Goal: Find contact information: Find contact information

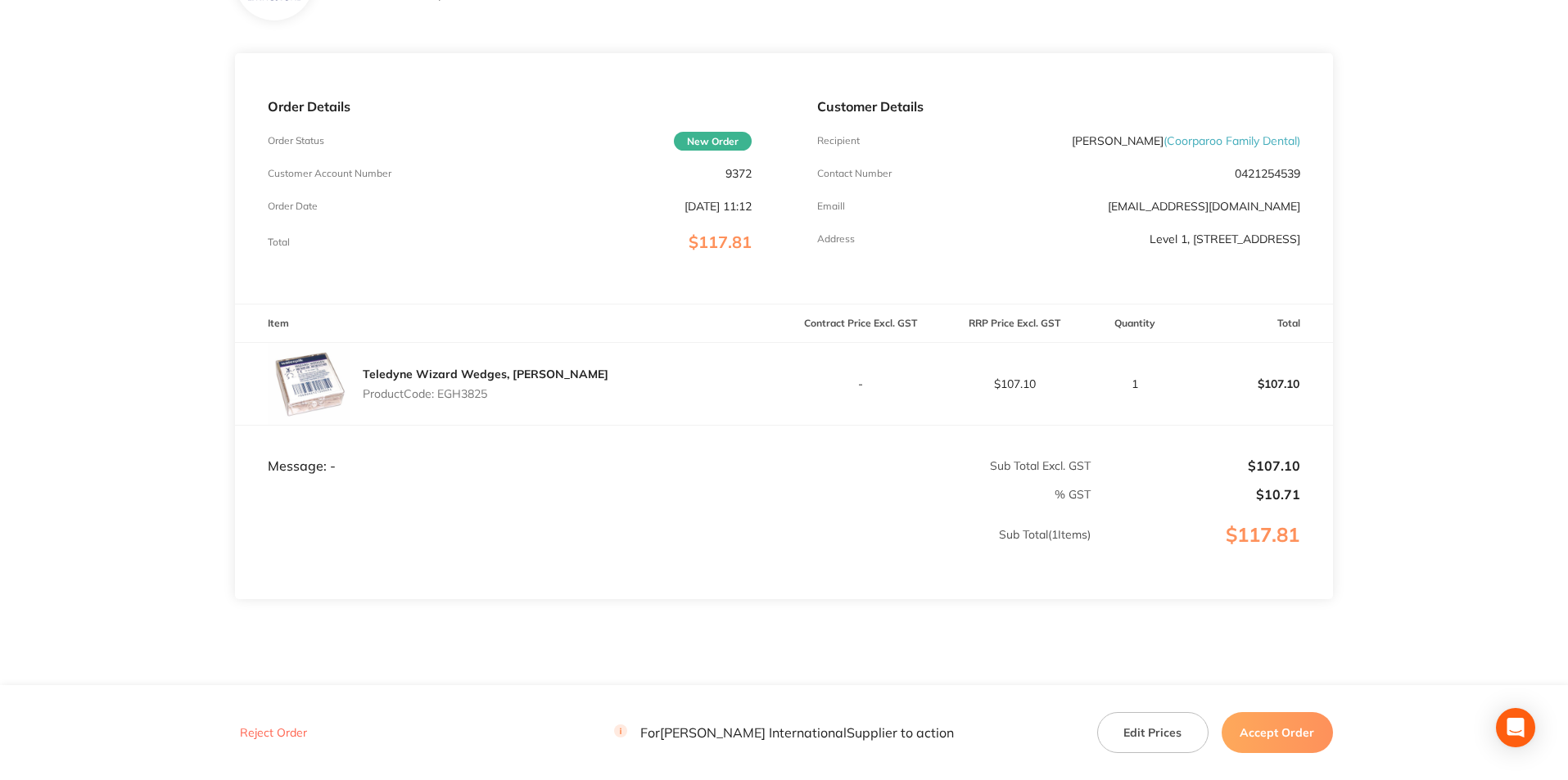
scroll to position [209, 0]
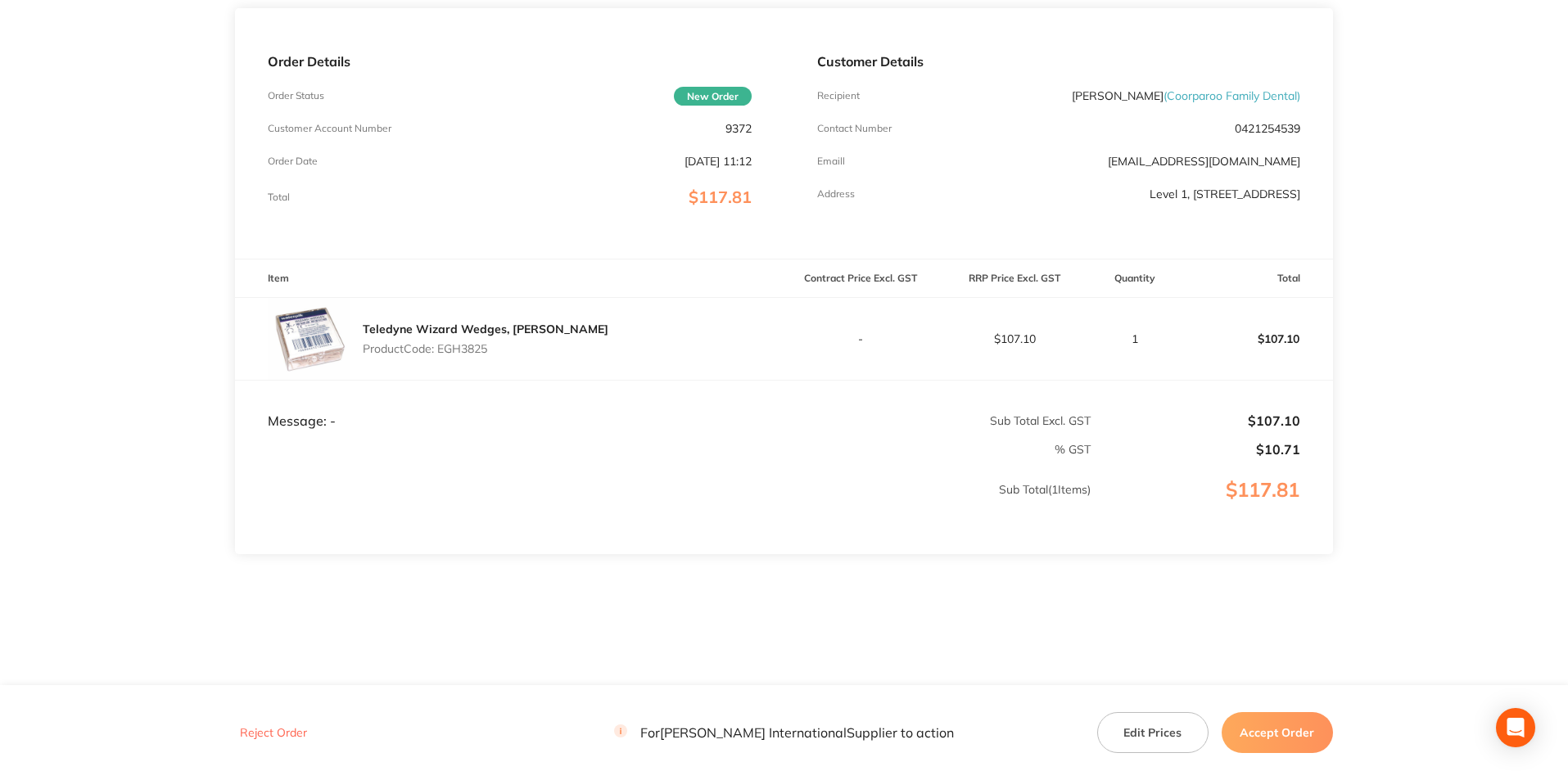
drag, startPoint x: 1374, startPoint y: 356, endPoint x: 1358, endPoint y: 323, distance: 36.7
click at [1374, 356] on main "[PERSON_NAME] International Order ID: Restocq- 89989 Download as PDF Order Deta…" at bounding box center [784, 275] width 1568 height 821
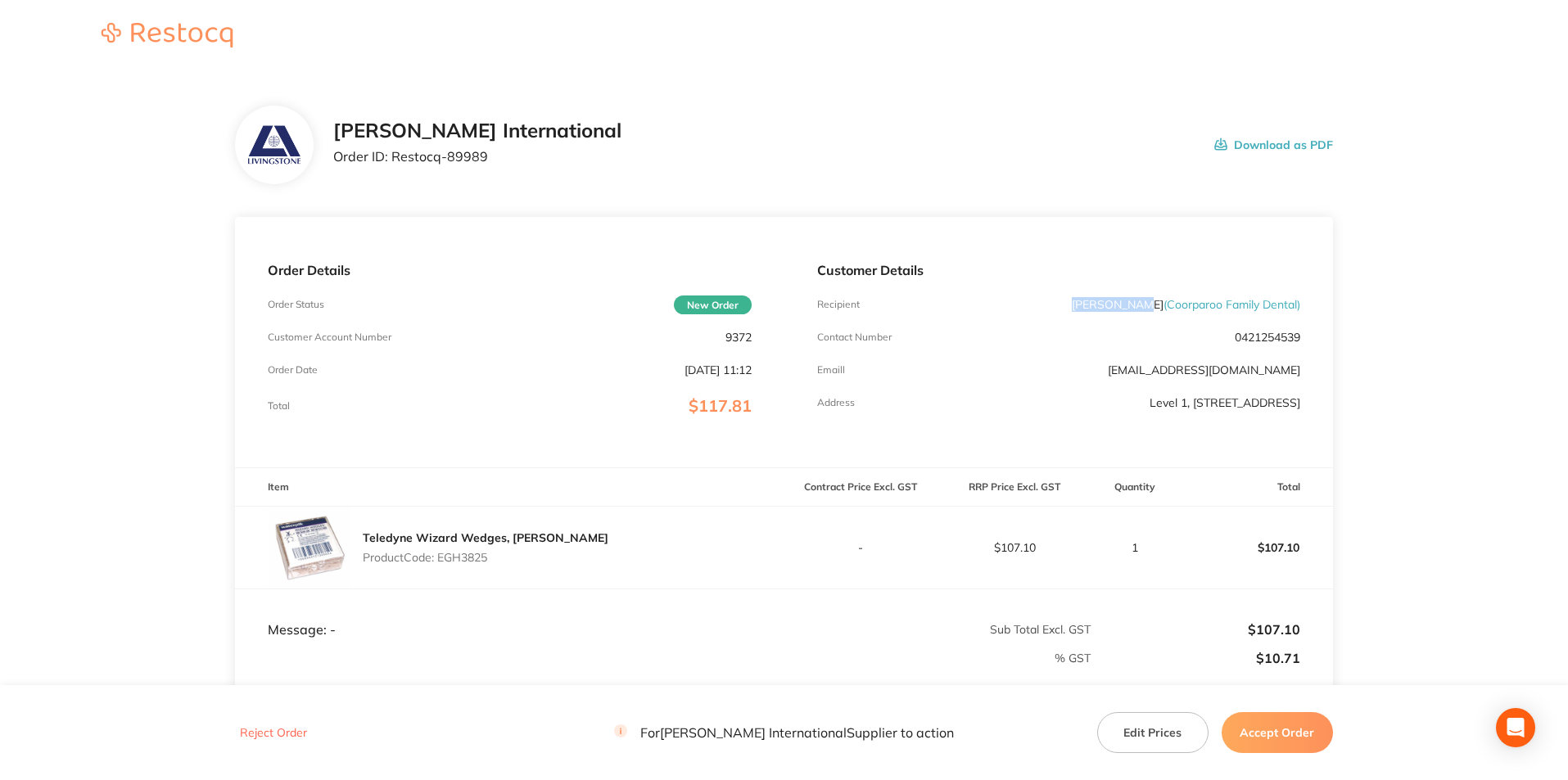
drag, startPoint x: 1153, startPoint y: 305, endPoint x: 1088, endPoint y: 305, distance: 65.0
click at [1088, 305] on div "Recipient [PERSON_NAME] ( Coorparoo Family Dental )" at bounding box center [1058, 304] width 483 height 13
copy p "[PERSON_NAME]"
drag, startPoint x: 1135, startPoint y: 349, endPoint x: 1159, endPoint y: 327, distance: 32.6
click at [1139, 347] on div "Customer Details Recipient [PERSON_NAME] ( Coorparoo Family Dental ) Contact Nu…" at bounding box center [1058, 342] width 548 height 251
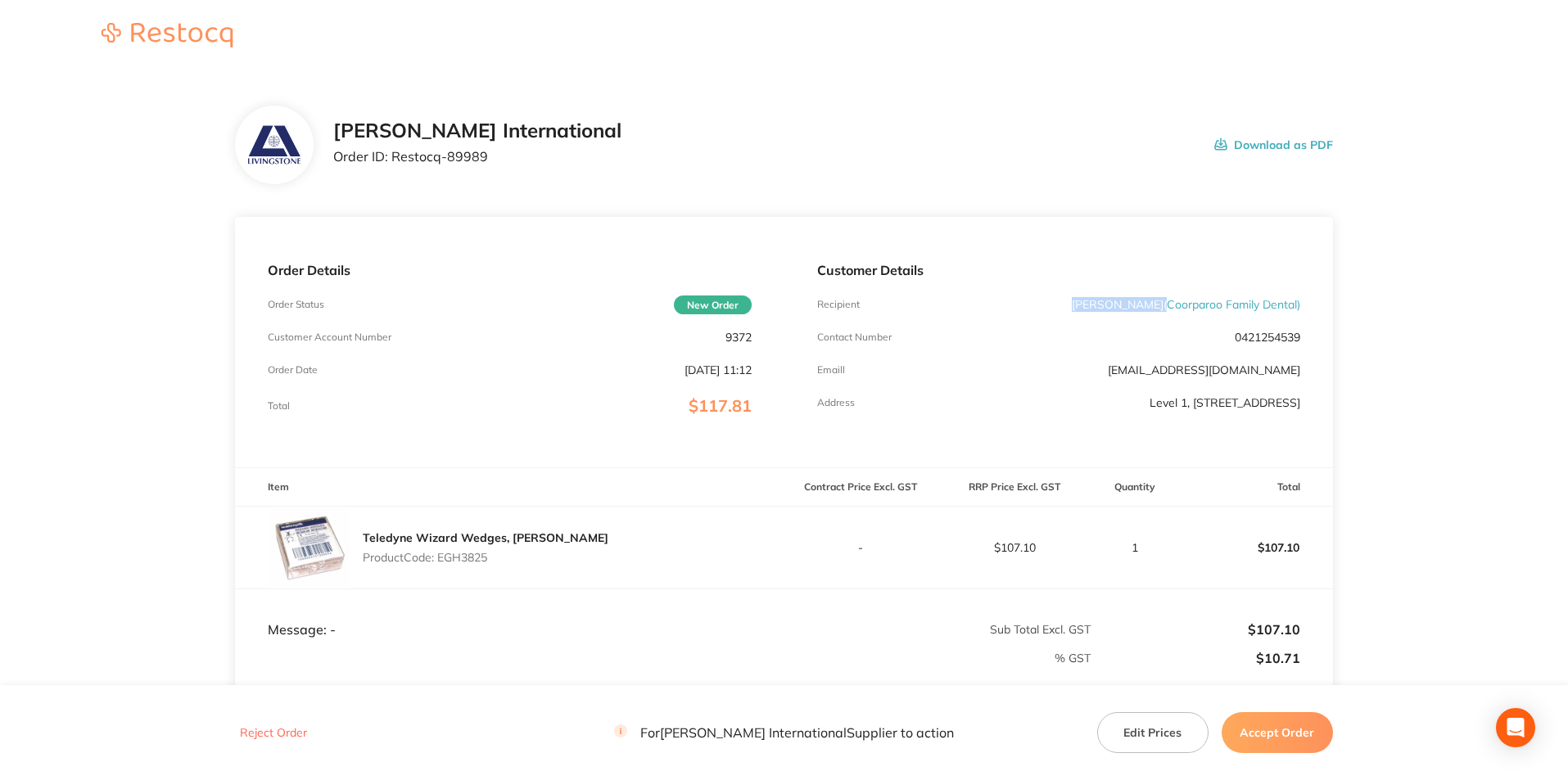
drag, startPoint x: 1163, startPoint y: 307, endPoint x: 1565, endPoint y: 245, distance: 406.8
click at [1093, 305] on p "[PERSON_NAME] ( Coorparoo Family Dental )" at bounding box center [1186, 304] width 228 height 13
copy p "[PERSON_NAME]"
click at [1315, 339] on div "Customer Details Recipient [PERSON_NAME] ( Coorparoo Family Dental ) Contact Nu…" at bounding box center [1058, 342] width 548 height 251
drag, startPoint x: 1296, startPoint y: 303, endPoint x: 1167, endPoint y: 293, distance: 129.4
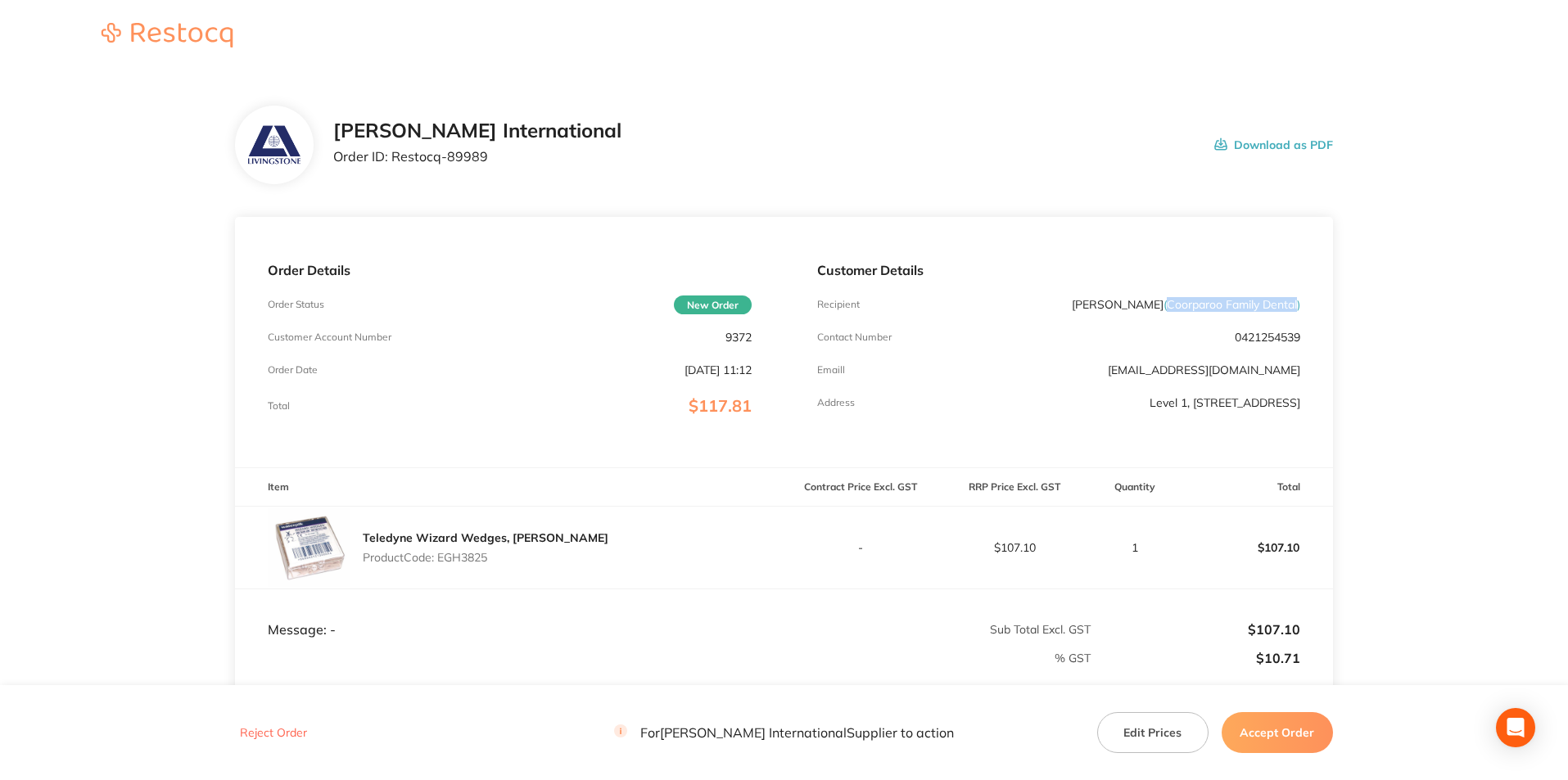
click at [1167, 293] on div "Customer Details Recipient [PERSON_NAME] ( Coorparoo Family Dental ) Contact Nu…" at bounding box center [1058, 342] width 548 height 251
copy span "Coorparoo Family Dental"
click at [1081, 420] on div "Customer Details Recipient [PERSON_NAME] ( Coorparoo Family Dental ) Contact Nu…" at bounding box center [1058, 342] width 548 height 251
drag, startPoint x: 1020, startPoint y: 402, endPoint x: 1178, endPoint y: 403, distance: 158.0
click at [1178, 403] on div "Address [STREET_ADDRESS]" at bounding box center [1058, 402] width 483 height 13
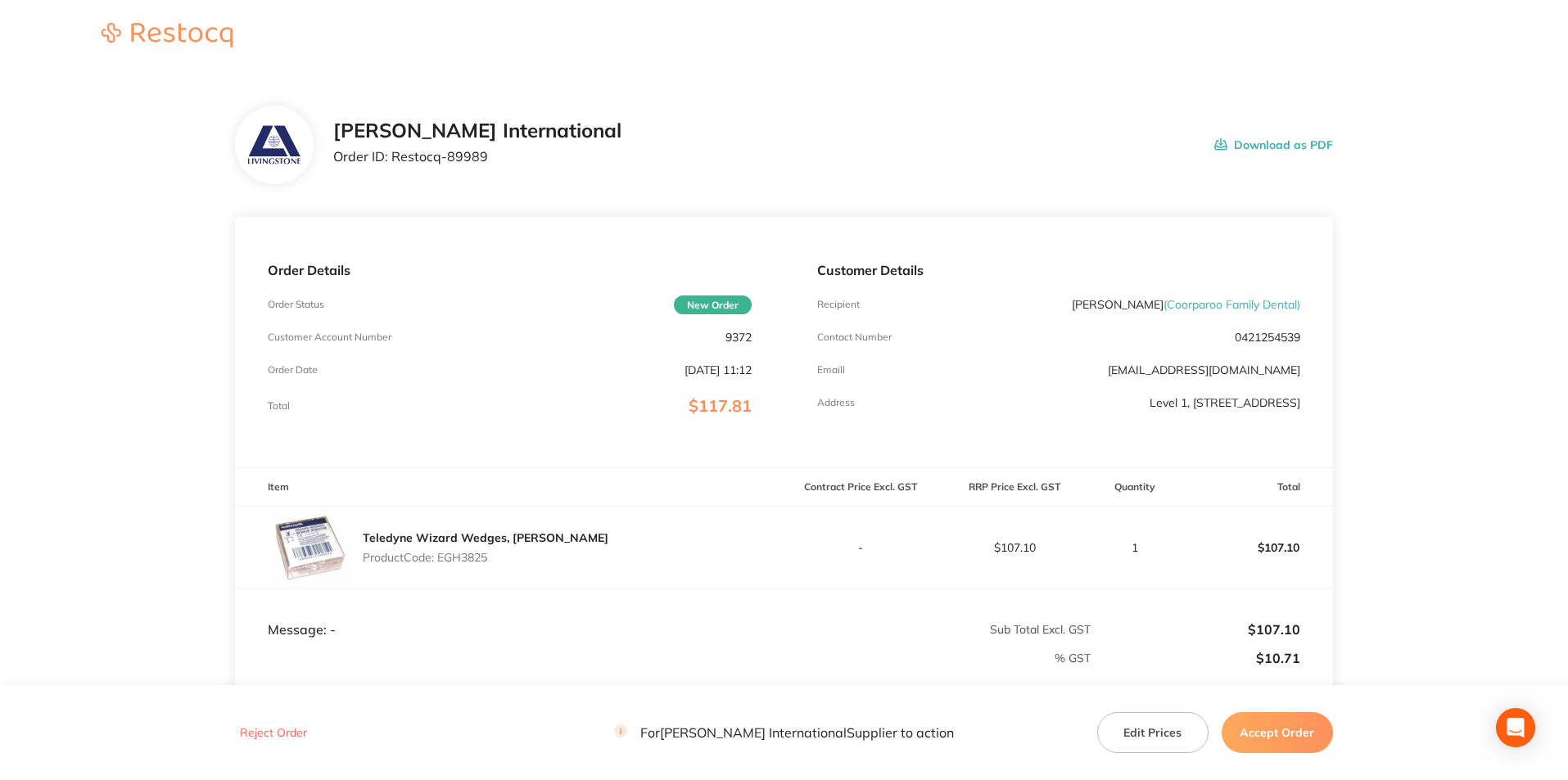
copy p "Level 1, [STREET_ADDRESS]"
click at [1196, 404] on p "Level 1, [STREET_ADDRESS]" at bounding box center [1225, 402] width 151 height 13
copy p "Coorparoo"
click at [1433, 422] on main "[PERSON_NAME] International Order ID: Restocq- 89989 Download as PDF Order Deta…" at bounding box center [784, 483] width 1568 height 821
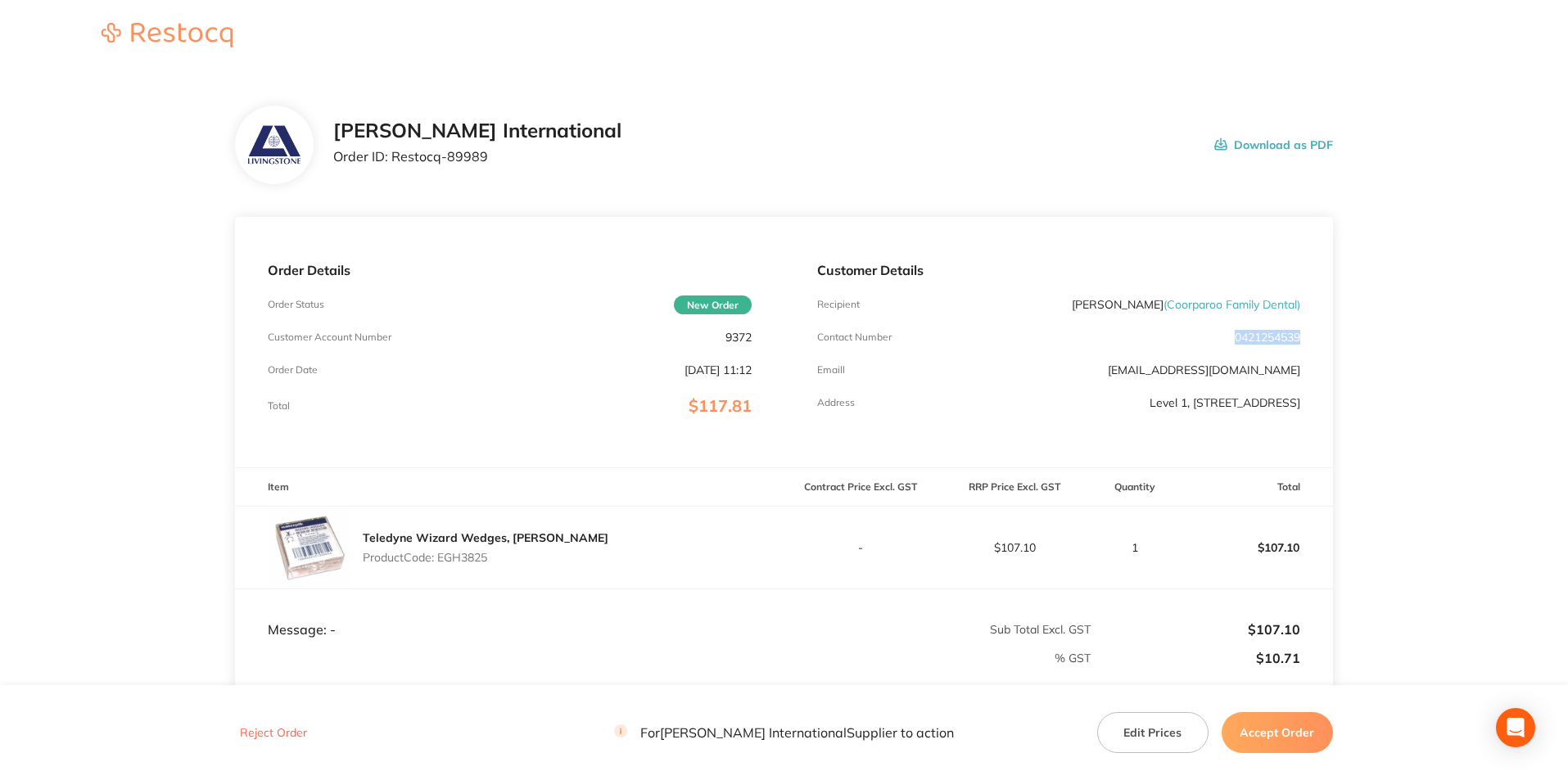
drag, startPoint x: 1299, startPoint y: 338, endPoint x: 1227, endPoint y: 335, distance: 72.1
click at [1227, 335] on div "Customer Details Recipient [PERSON_NAME] ( Coorparoo Family Dental ) Contact Nu…" at bounding box center [1058, 342] width 548 height 251
copy p "0421254539"
drag, startPoint x: 1420, startPoint y: 381, endPoint x: 1331, endPoint y: 381, distance: 89.0
click at [1420, 381] on main "[PERSON_NAME] International Order ID: Restocq- 89989 Download as PDF Order Deta…" at bounding box center [784, 483] width 1568 height 821
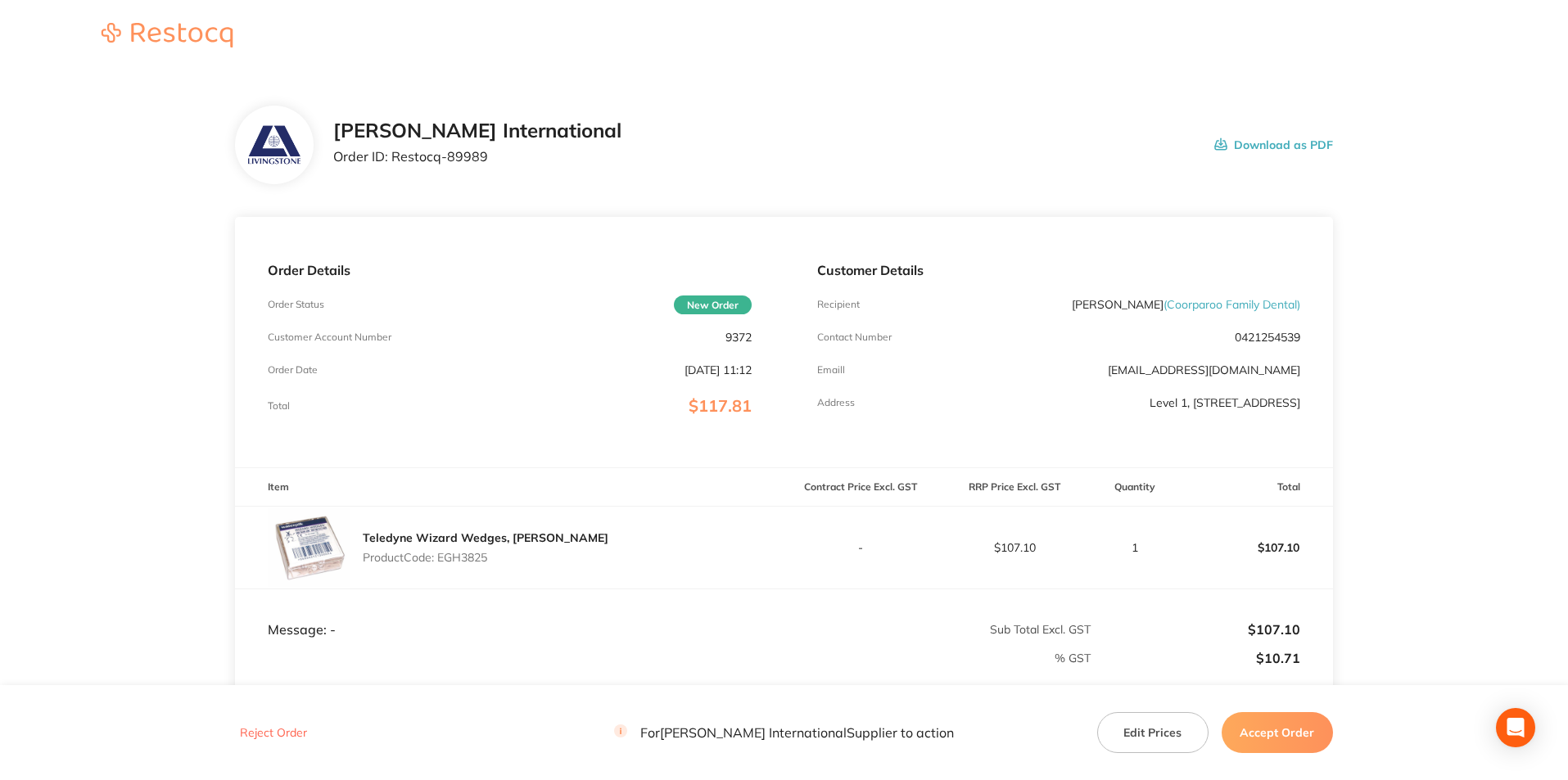
drag, startPoint x: 1305, startPoint y: 367, endPoint x: 1106, endPoint y: 366, distance: 199.0
click at [1106, 366] on div "Customer Details Recipient [PERSON_NAME] ( Coorparoo Family Dental ) Contact Nu…" at bounding box center [1058, 342] width 548 height 251
copy link "[EMAIL_ADDRESS][DOMAIN_NAME]"
